Goal: Task Accomplishment & Management: Complete application form

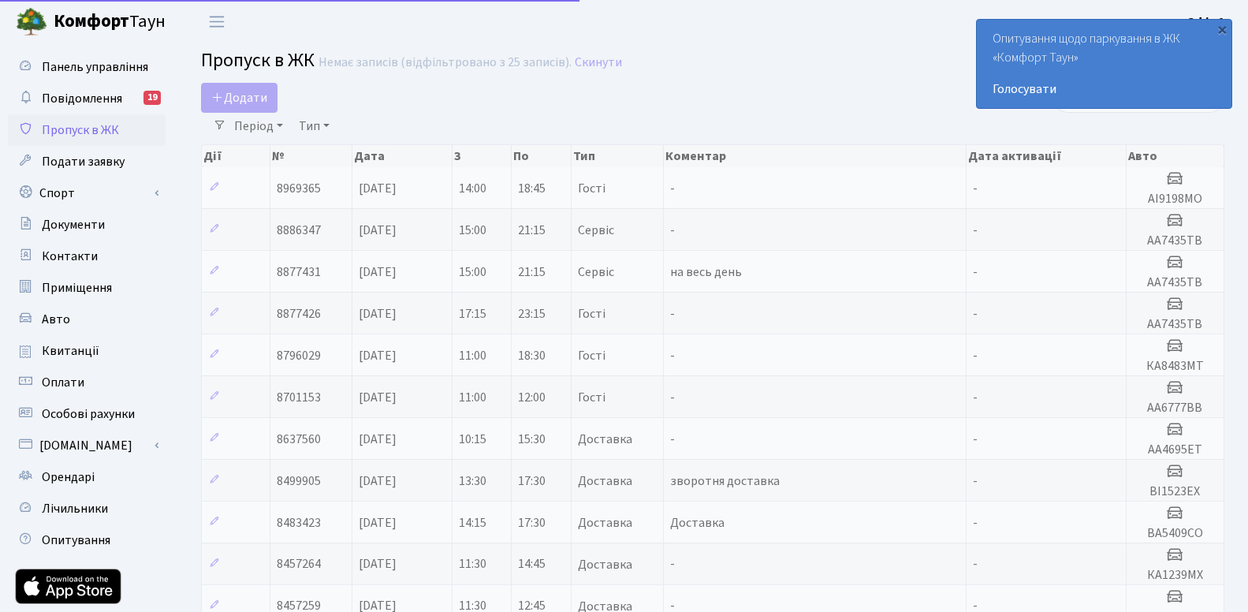
select select "25"
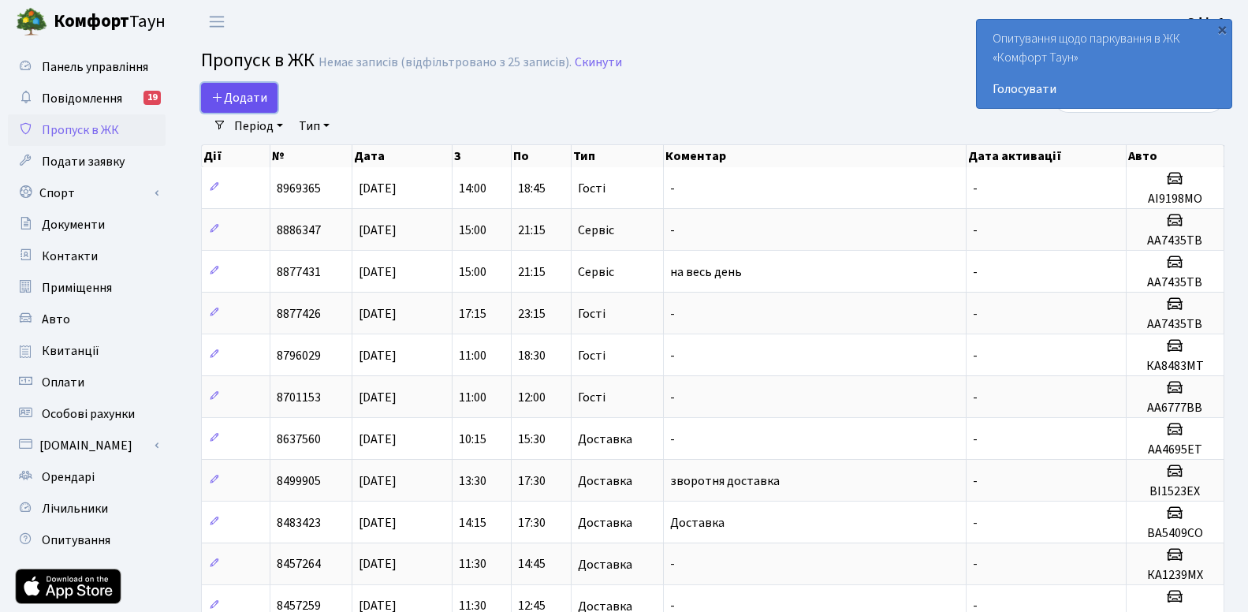
click at [245, 100] on span "Додати" at bounding box center [239, 97] width 56 height 17
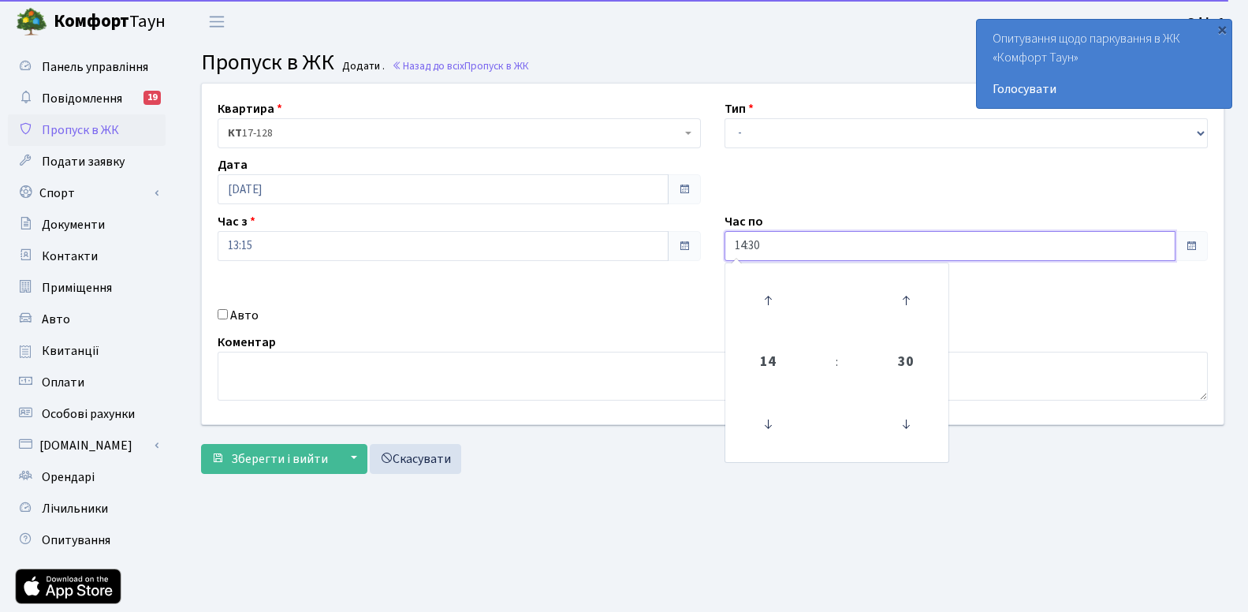
click at [746, 244] on input "14:30" at bounding box center [949, 246] width 451 height 30
click at [765, 304] on icon at bounding box center [768, 300] width 43 height 43
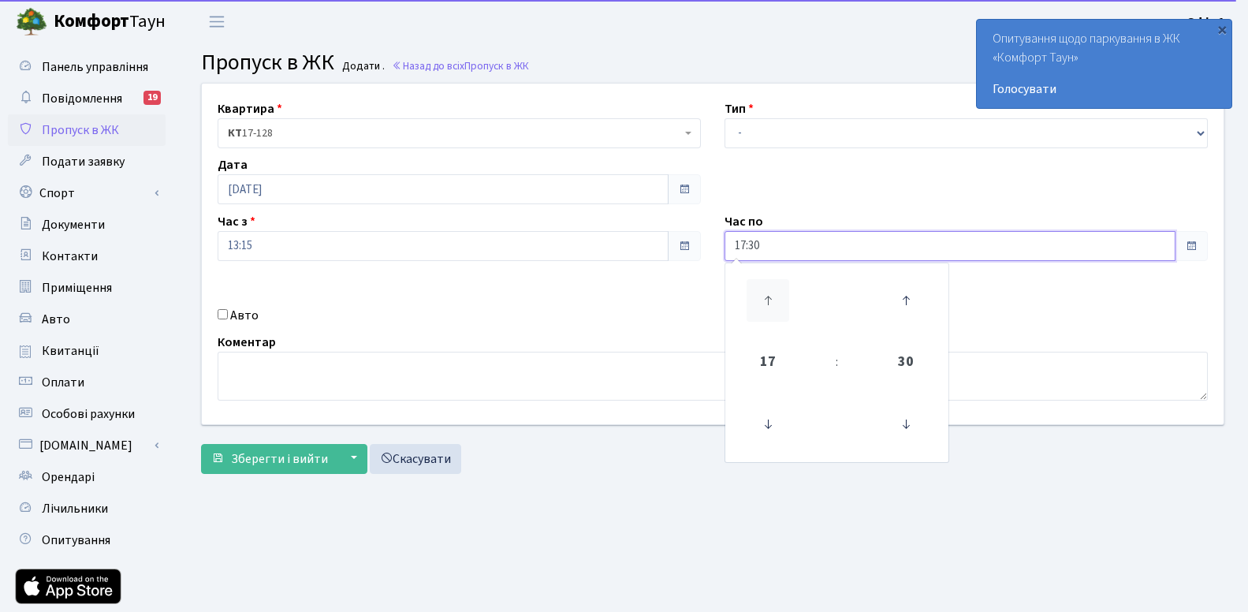
type input "18:30"
click at [573, 307] on div "Авто" at bounding box center [459, 315] width 507 height 19
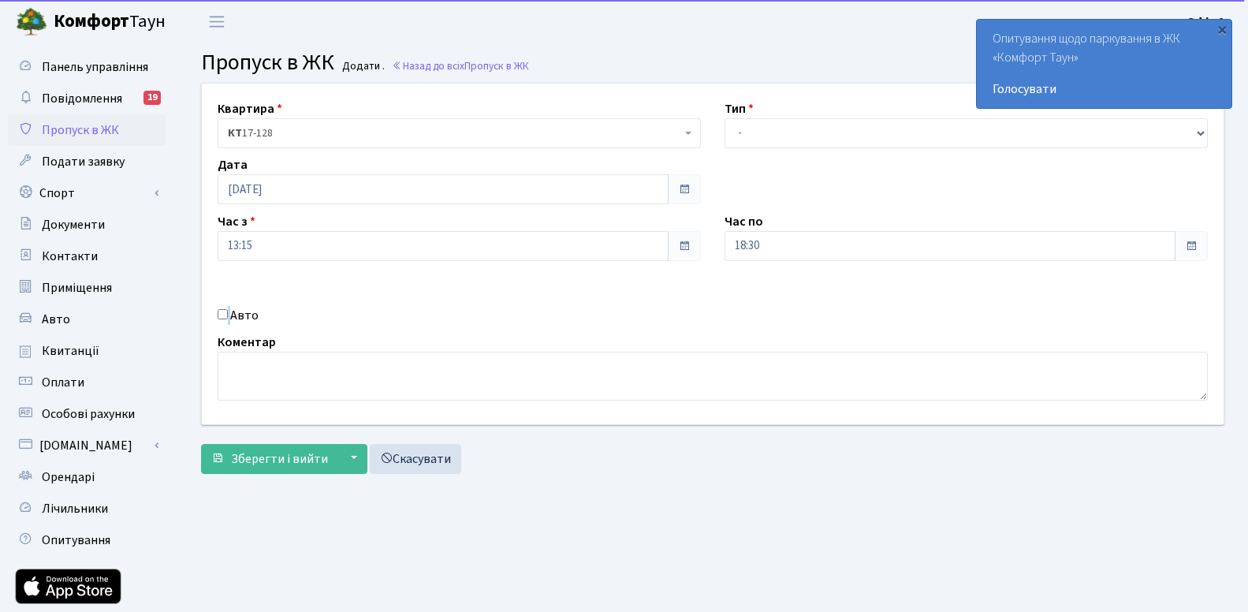
click at [230, 321] on div "Авто" at bounding box center [459, 315] width 507 height 19
click at [229, 311] on div "Авто" at bounding box center [459, 315] width 507 height 19
click at [224, 315] on input "Авто" at bounding box center [223, 314] width 10 height 10
checkbox input "true"
paste input "АІ9198МО"
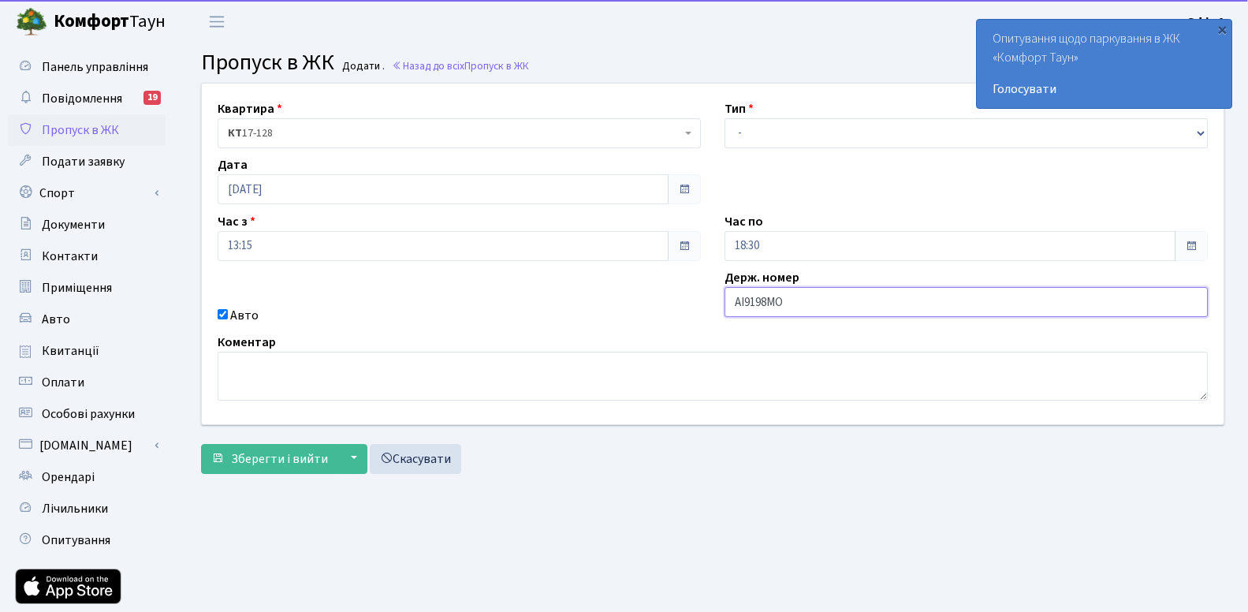
type input "АІ9198МО"
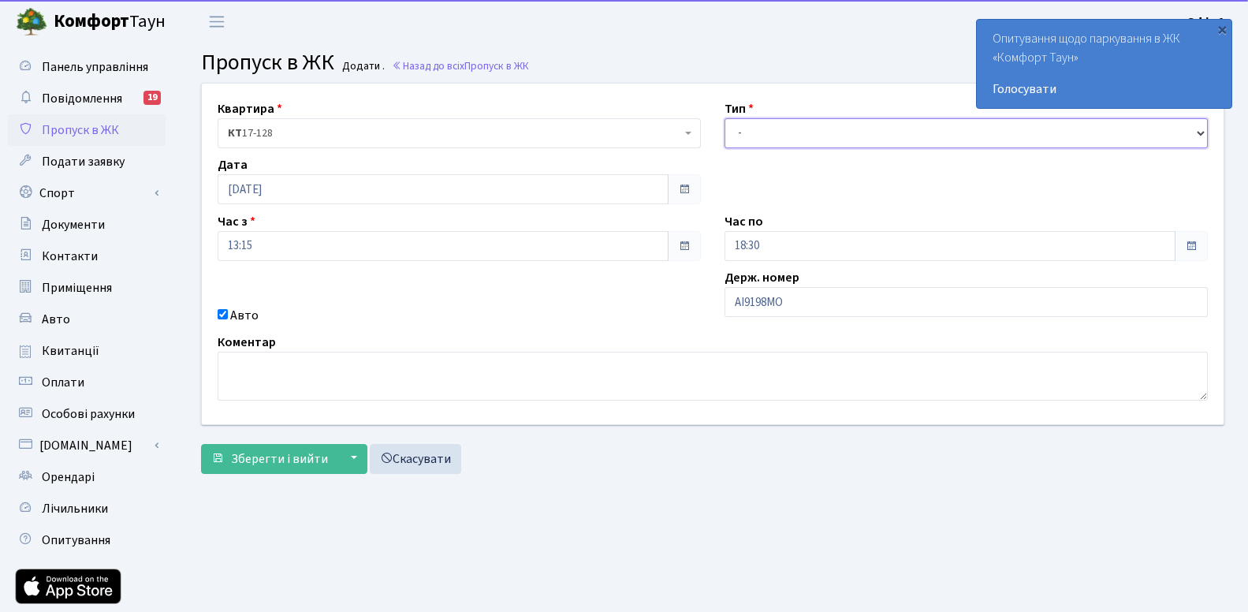
select select "3"
click option "Гості" at bounding box center [0, 0] width 0 height 0
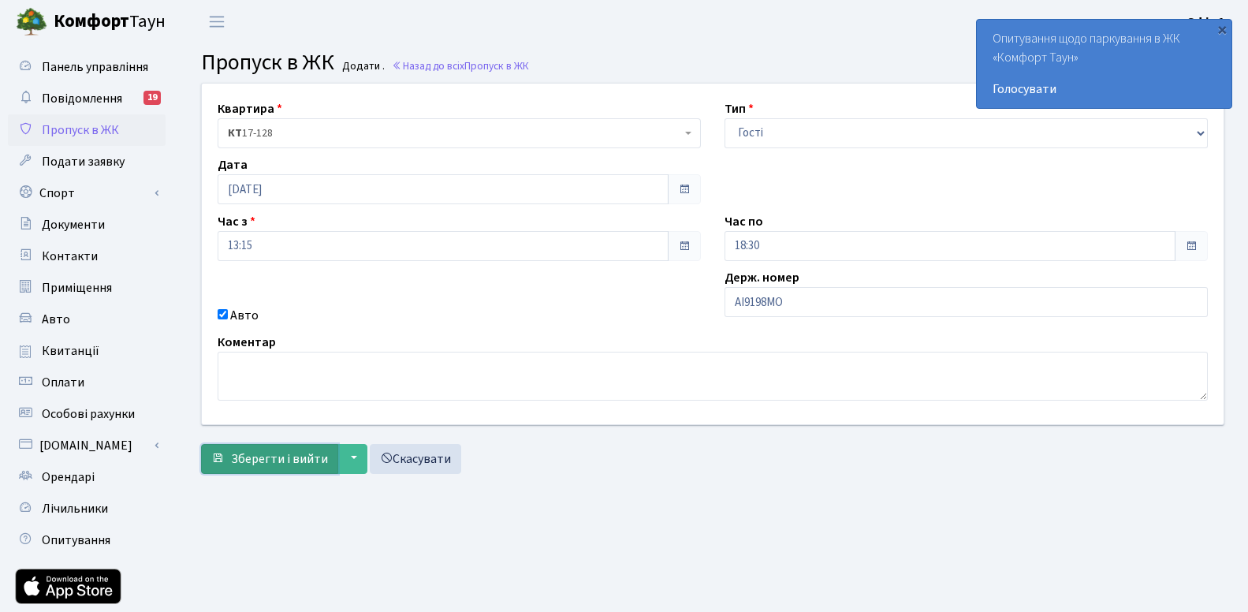
click at [270, 468] on button "Зберегти і вийти" at bounding box center [269, 459] width 137 height 30
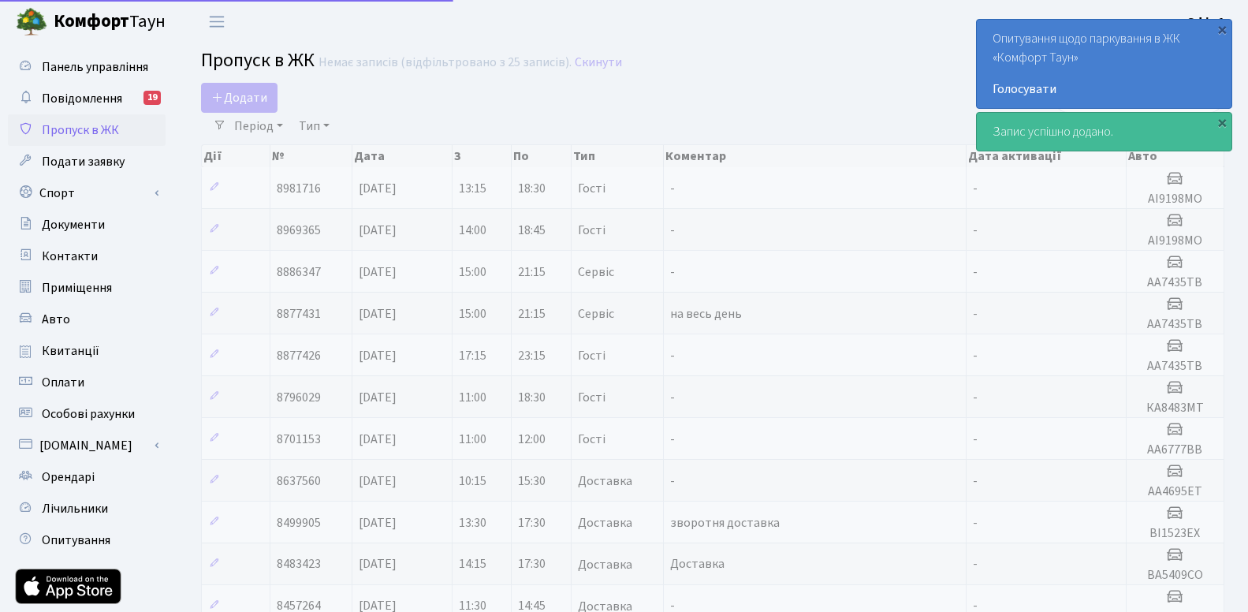
select select "25"
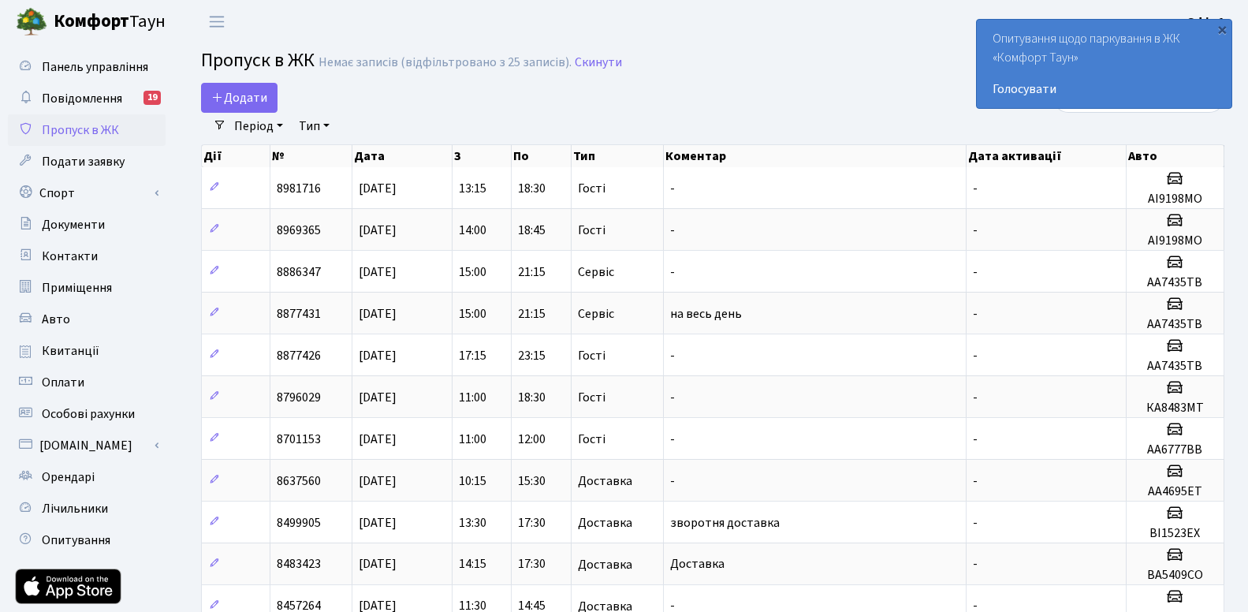
click at [251, 30] on header "Комфорт Таун Офіс 1. Мій обліковий запис Вийти" at bounding box center [624, 21] width 1248 height 43
